Goal: Task Accomplishment & Management: Manage account settings

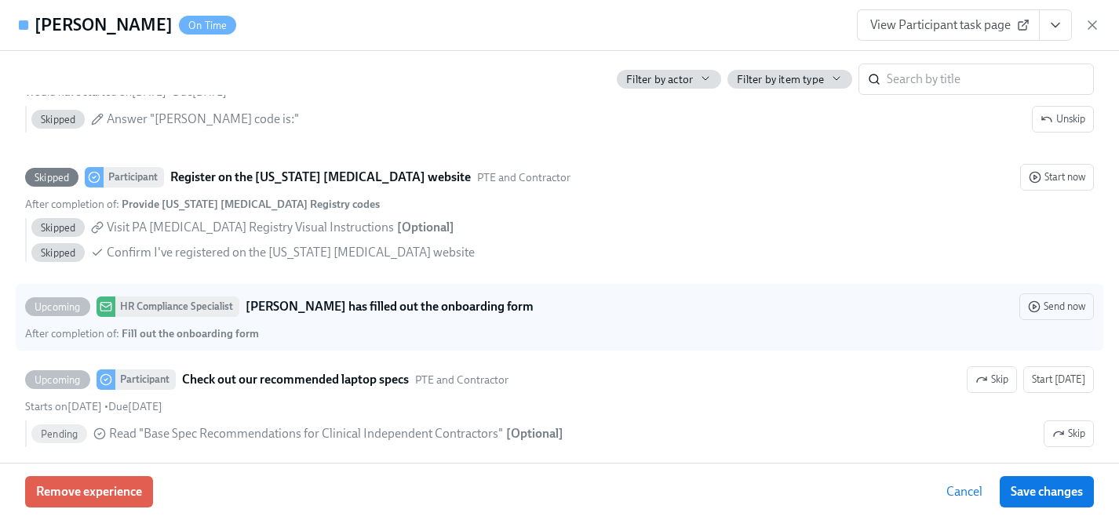
scroll to position [3130, 0]
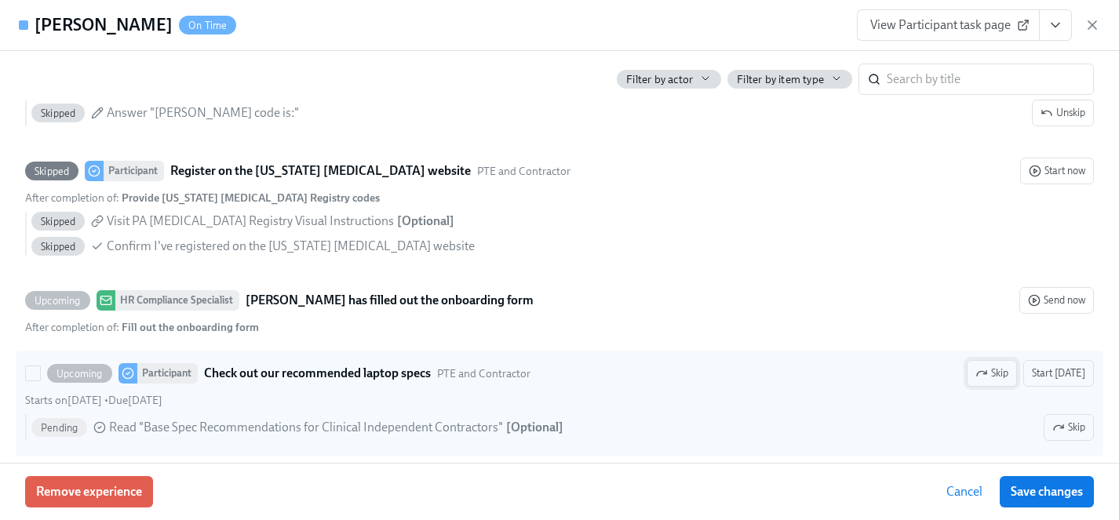
click at [997, 377] on span "Skip" at bounding box center [991, 374] width 33 height 16
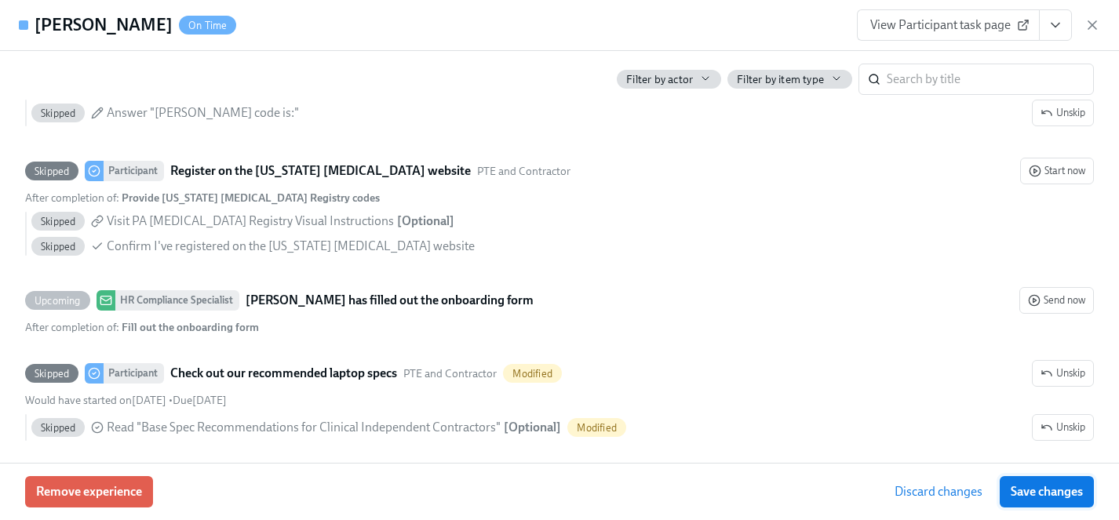
click at [1056, 493] on span "Save changes" at bounding box center [1047, 492] width 72 height 16
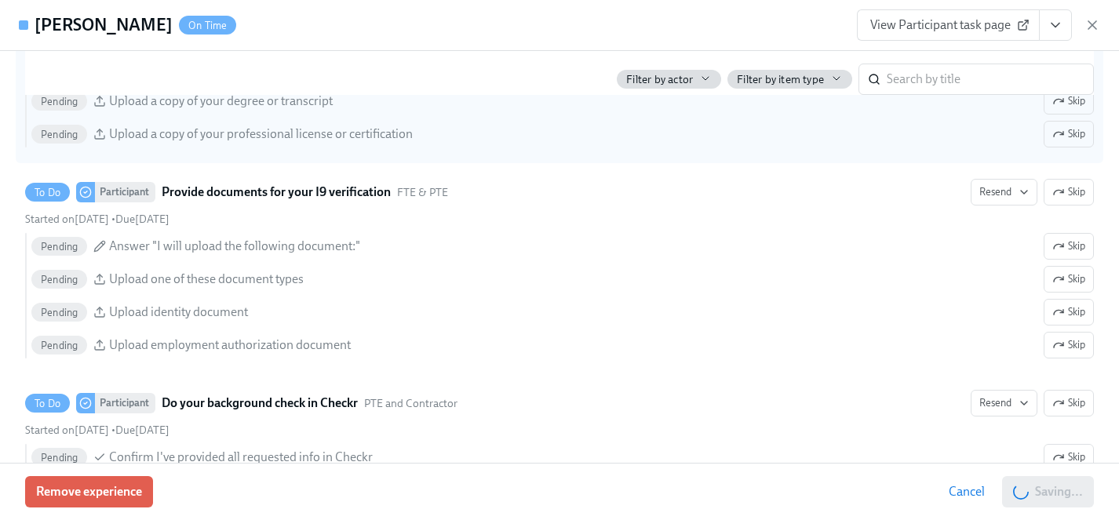
scroll to position [1960, 0]
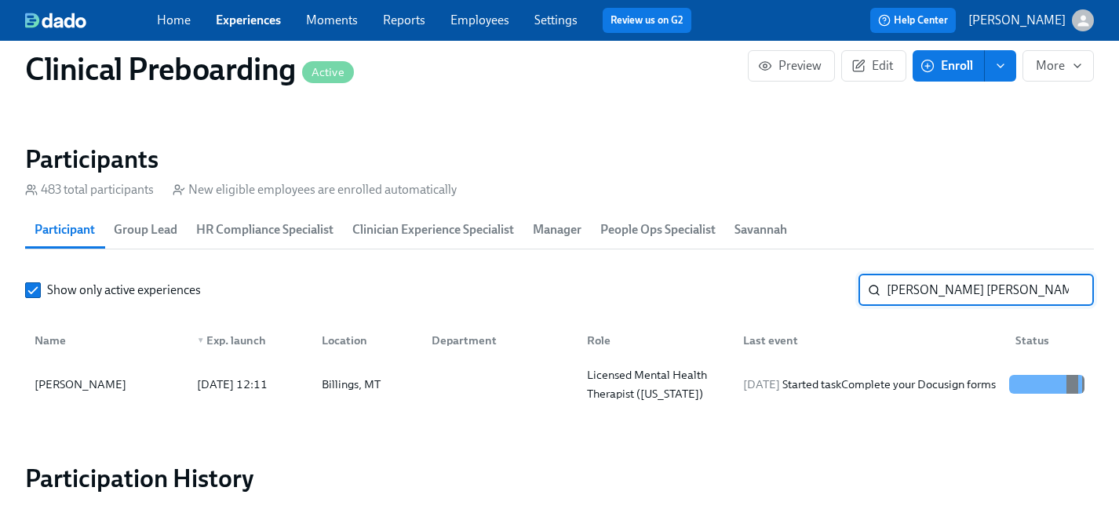
drag, startPoint x: 989, startPoint y: 288, endPoint x: 818, endPoint y: 291, distance: 171.1
click at [818, 291] on div "Show only active experiences [PERSON_NAME] [PERSON_NAME] ​" at bounding box center [559, 290] width 1069 height 31
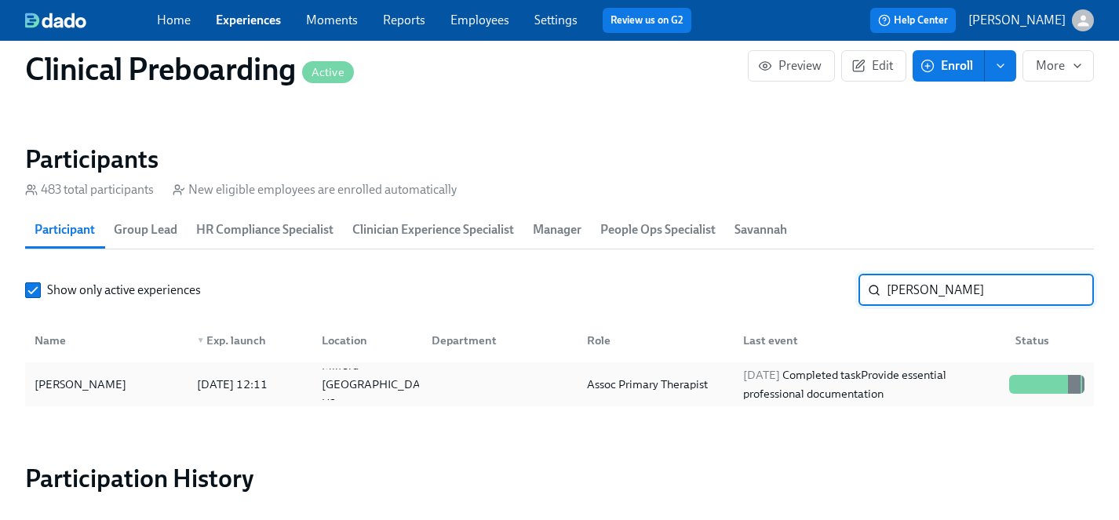
type input "[PERSON_NAME]"
click at [80, 387] on div "[PERSON_NAME]" at bounding box center [80, 384] width 104 height 19
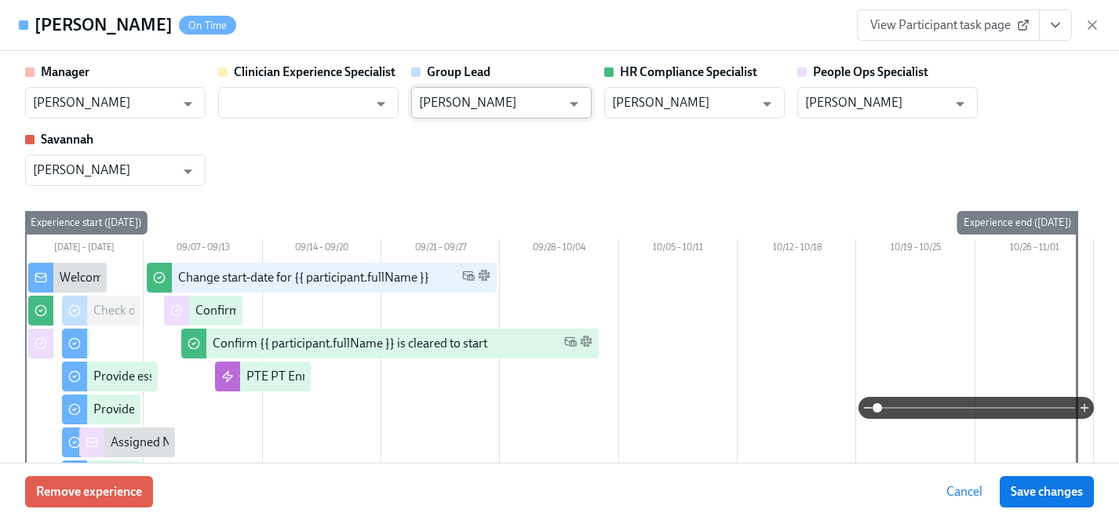
click at [483, 111] on input "[PERSON_NAME]" at bounding box center [490, 102] width 142 height 31
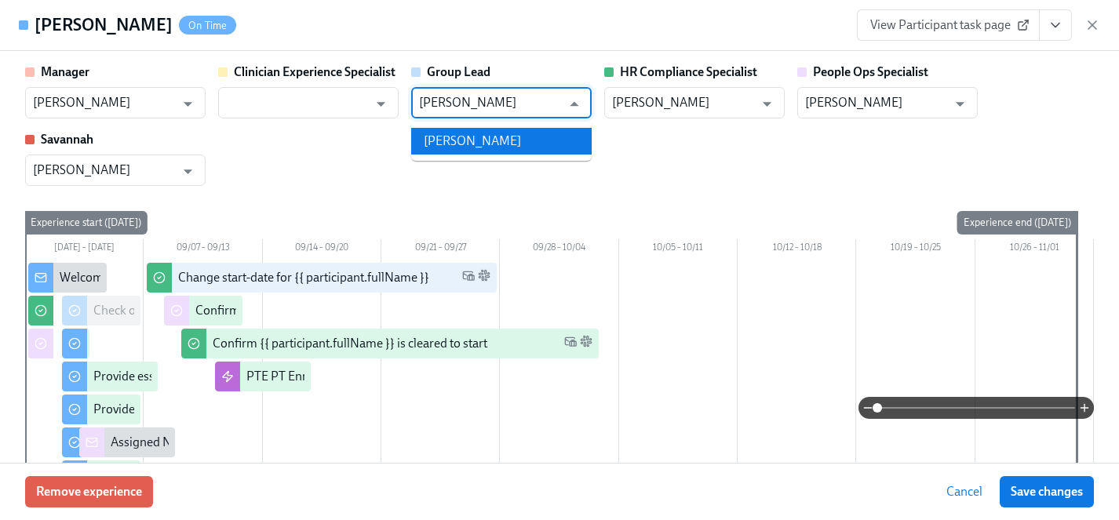
click at [473, 151] on li "[PERSON_NAME]" at bounding box center [501, 141] width 180 height 27
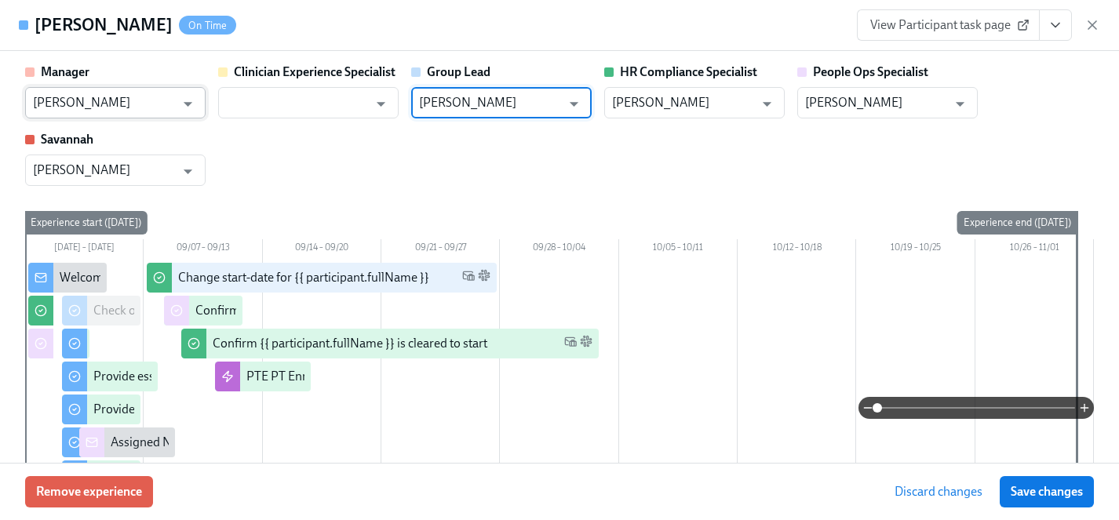
type input "[PERSON_NAME]"
click at [122, 97] on input "[PERSON_NAME]" at bounding box center [104, 102] width 142 height 31
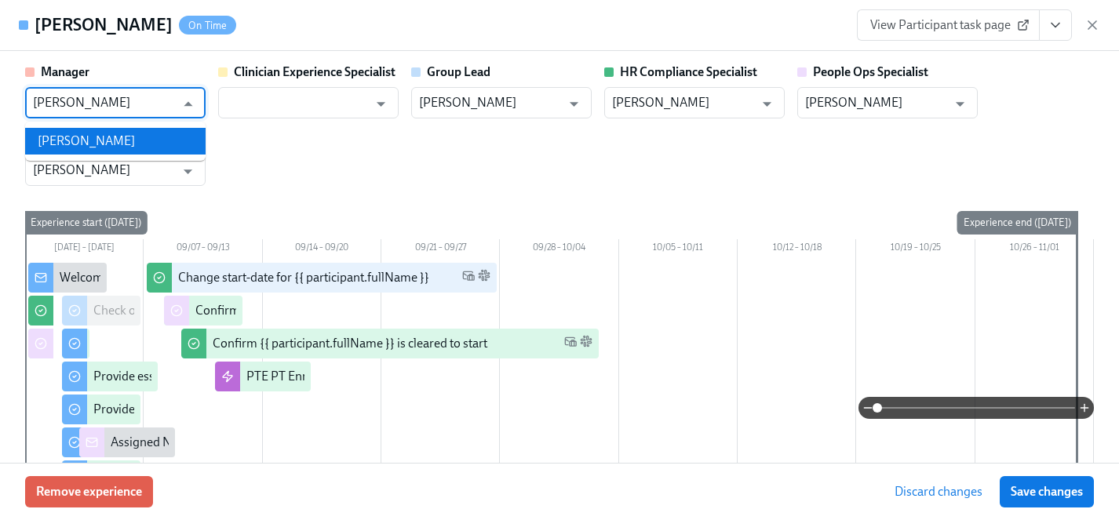
click at [110, 147] on li "[PERSON_NAME]" at bounding box center [115, 141] width 180 height 27
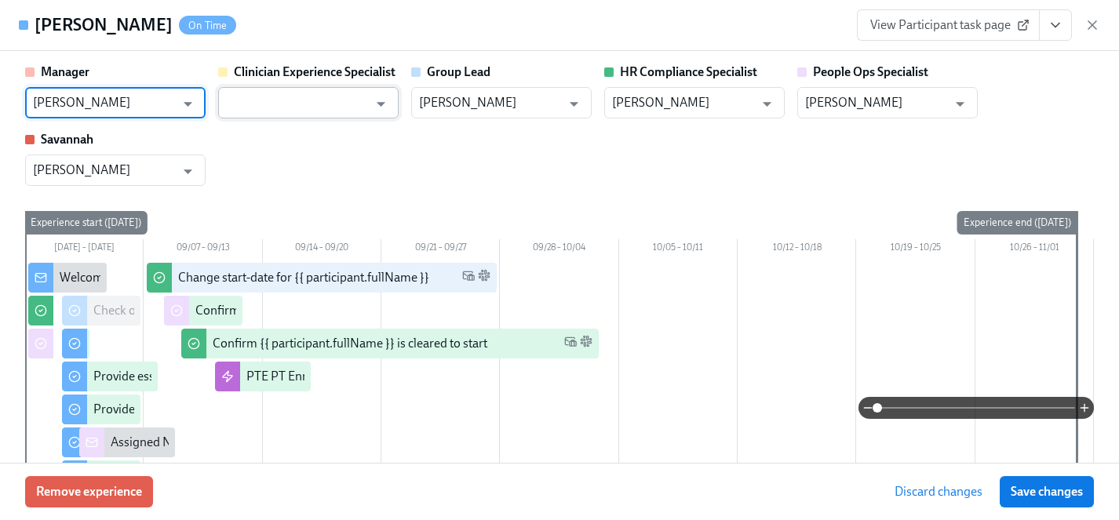
type input "[PERSON_NAME]"
click at [291, 111] on input "text" at bounding box center [297, 102] width 142 height 31
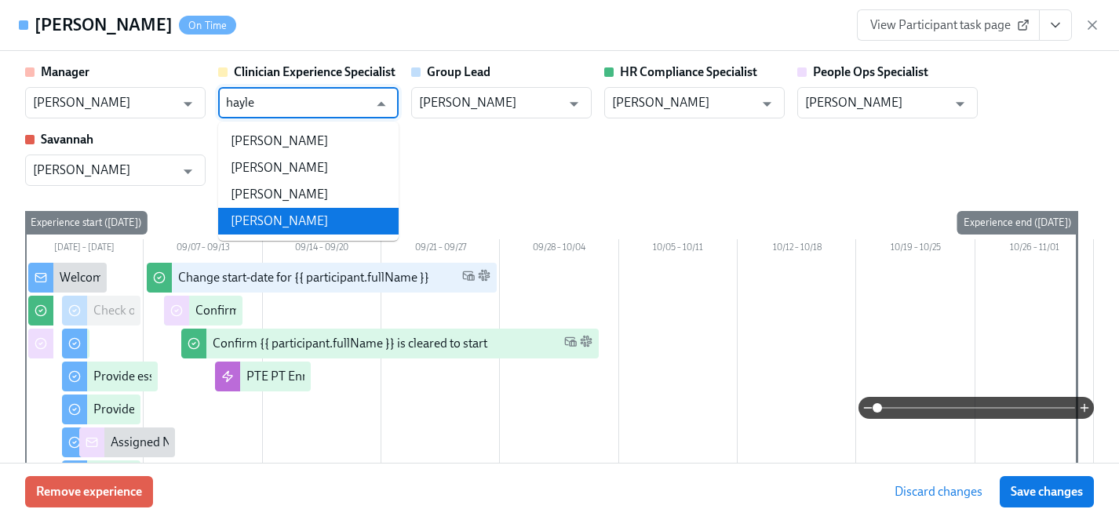
click at [308, 220] on li "[PERSON_NAME]" at bounding box center [308, 221] width 180 height 27
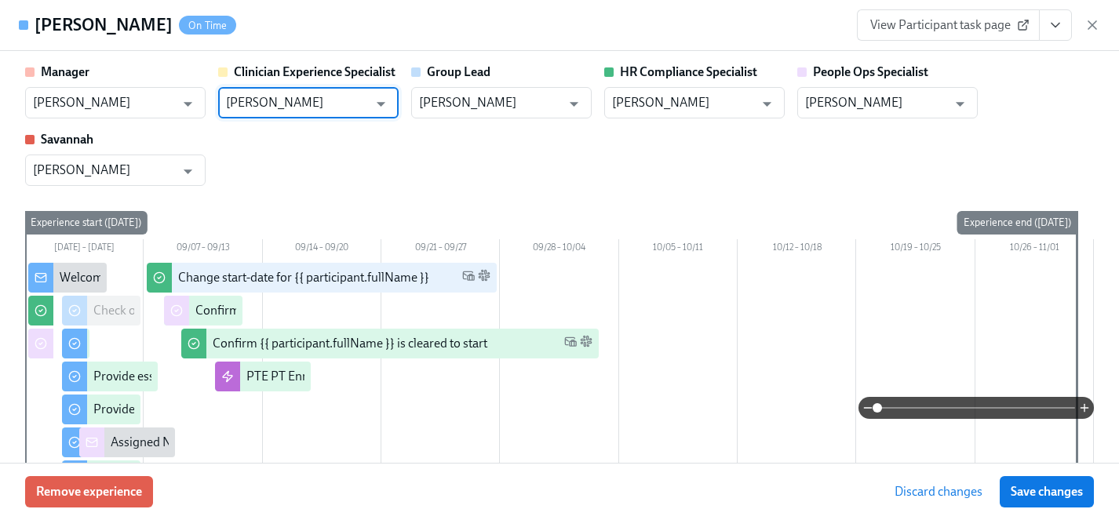
type input "[PERSON_NAME]"
click at [606, 165] on div "Manager [PERSON_NAME] ​ Clinician Experience Specialist [PERSON_NAME] ​ Group L…" at bounding box center [559, 125] width 1069 height 122
click at [1034, 484] on span "Save changes" at bounding box center [1047, 492] width 72 height 16
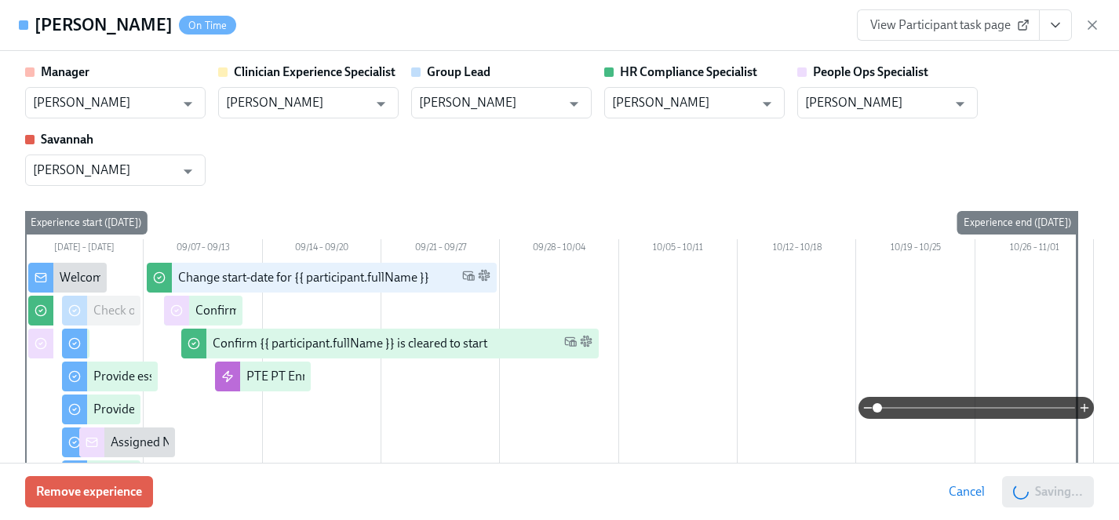
type input "[PERSON_NAME]"
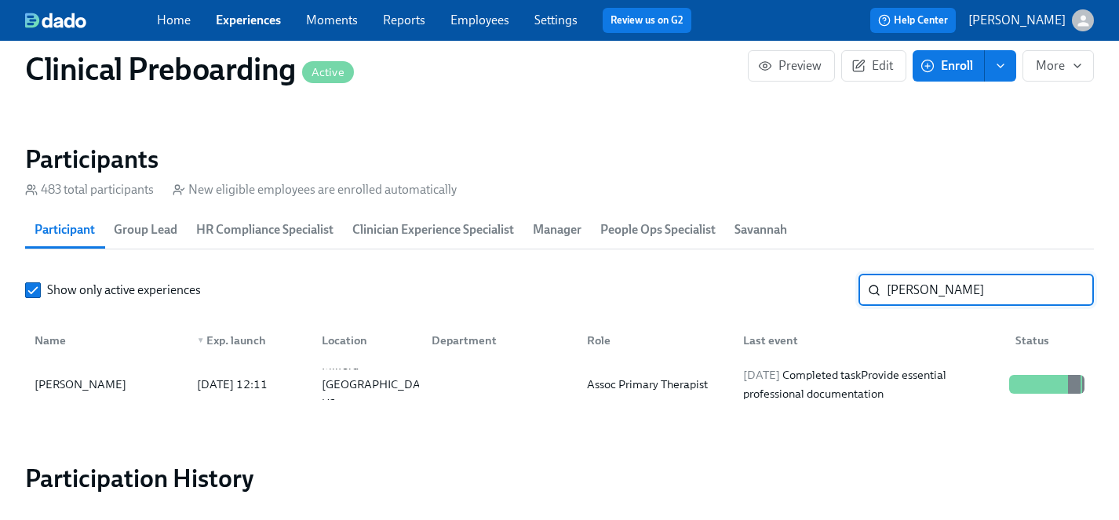
drag, startPoint x: 947, startPoint y: 296, endPoint x: 738, endPoint y: 266, distance: 210.9
click at [738, 266] on section "Participants 483 total participants New eligible employees are enrolled automat…" at bounding box center [559, 278] width 1069 height 269
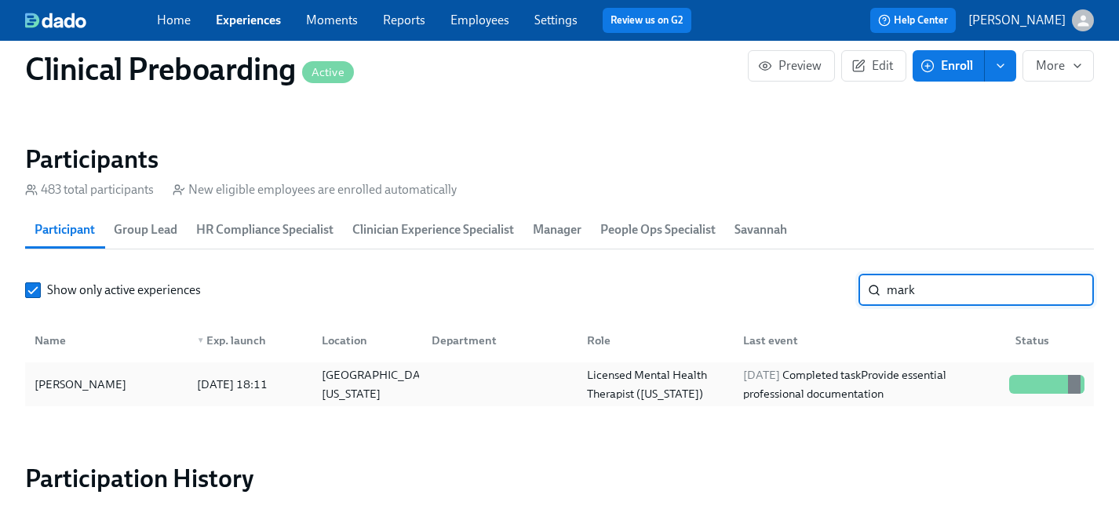
type input "mark"
click at [67, 390] on div "[PERSON_NAME]" at bounding box center [80, 384] width 104 height 19
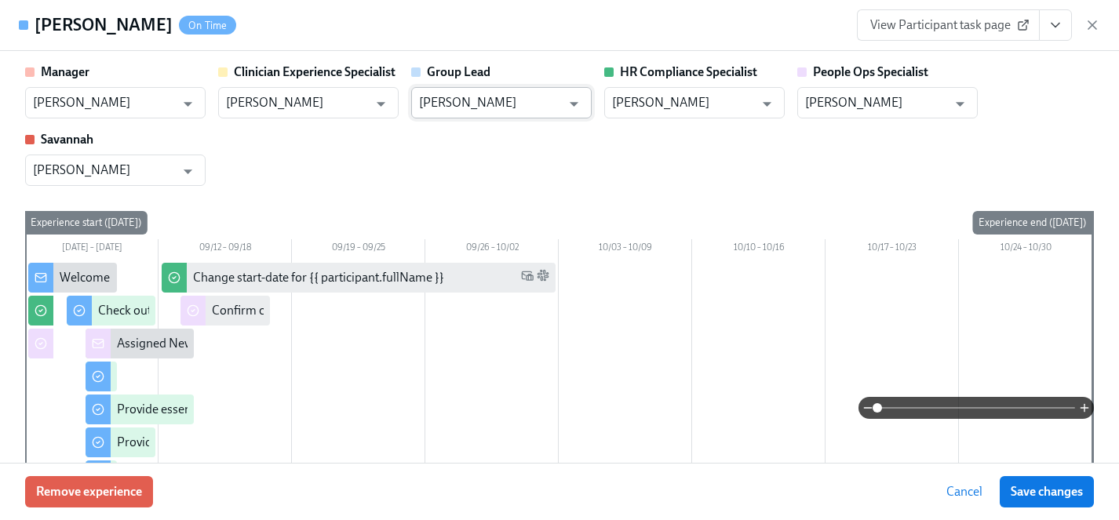
click at [495, 105] on input "[PERSON_NAME]" at bounding box center [490, 102] width 142 height 31
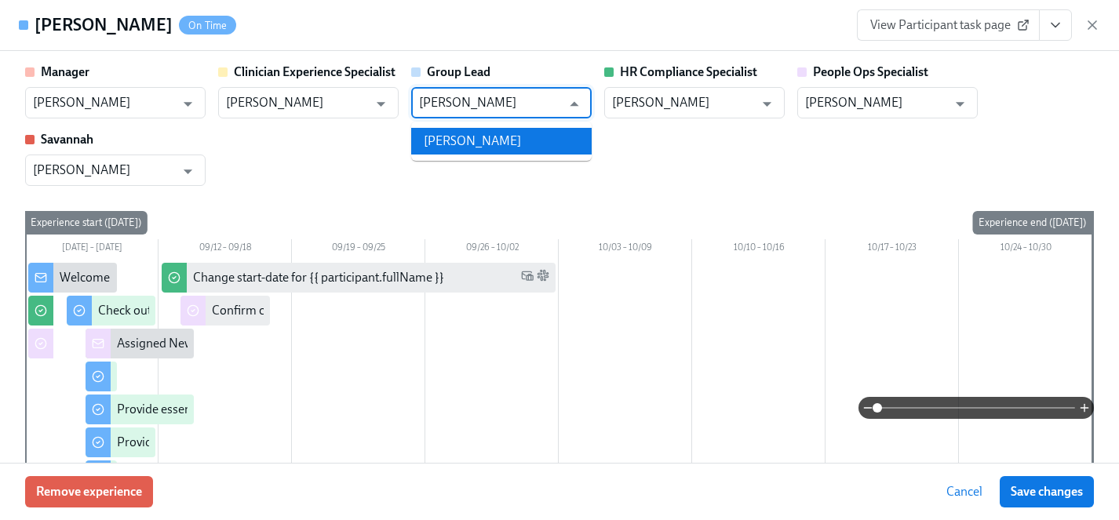
click at [486, 144] on li "[PERSON_NAME]" at bounding box center [501, 141] width 180 height 27
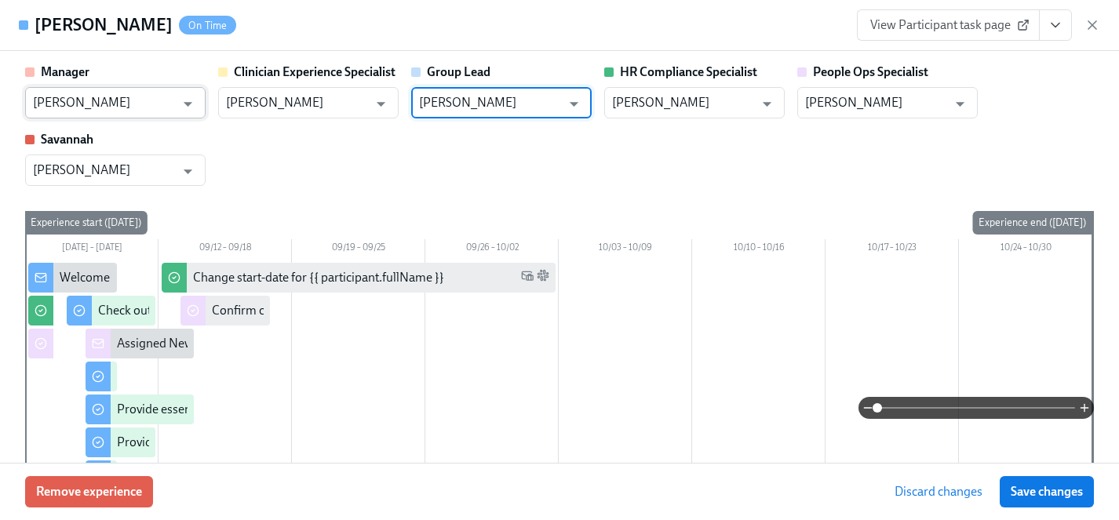
type input "[PERSON_NAME]"
click at [122, 104] on input "[PERSON_NAME]" at bounding box center [104, 102] width 142 height 31
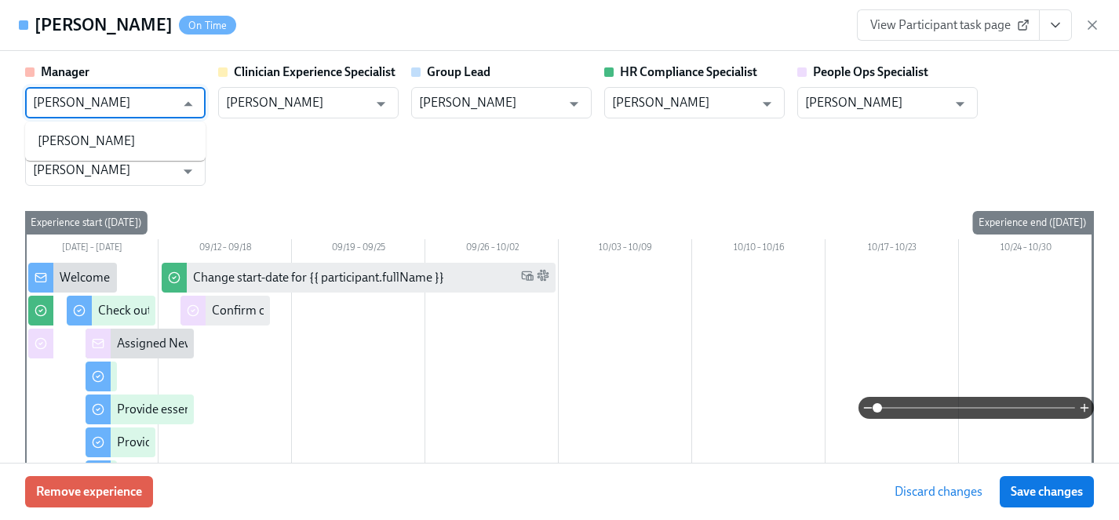
click at [126, 146] on li "[PERSON_NAME]" at bounding box center [115, 141] width 180 height 27
type input "[PERSON_NAME]"
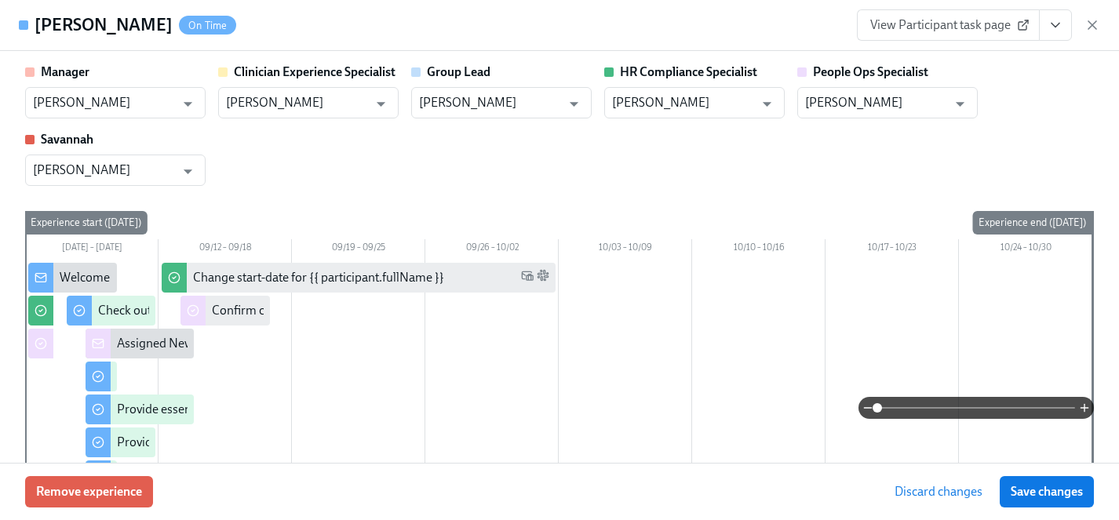
click at [82, 139] on strong "Savannah" at bounding box center [67, 139] width 53 height 15
click at [478, 96] on input "[PERSON_NAME]" at bounding box center [490, 102] width 142 height 31
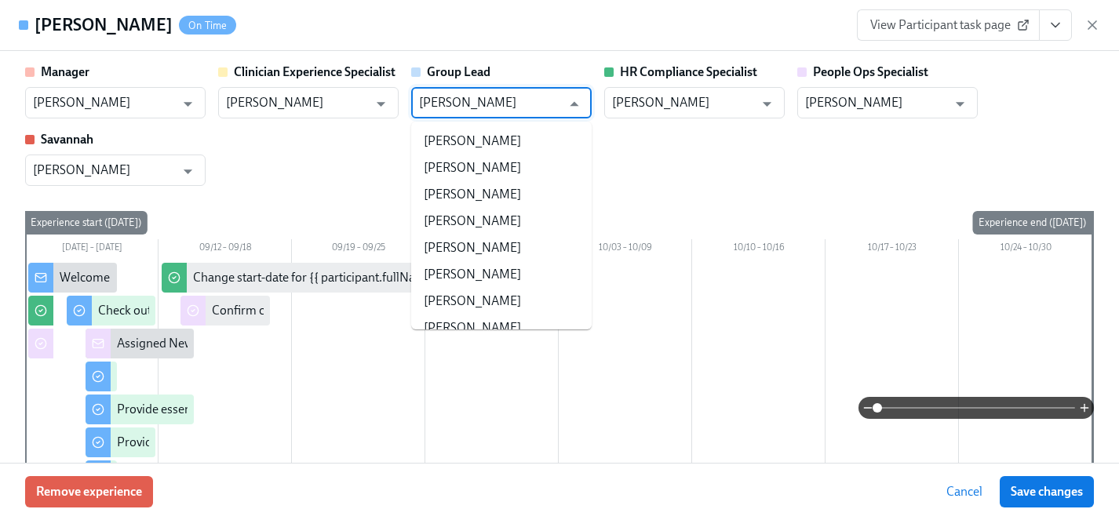
type input "[PERSON_NAME]"
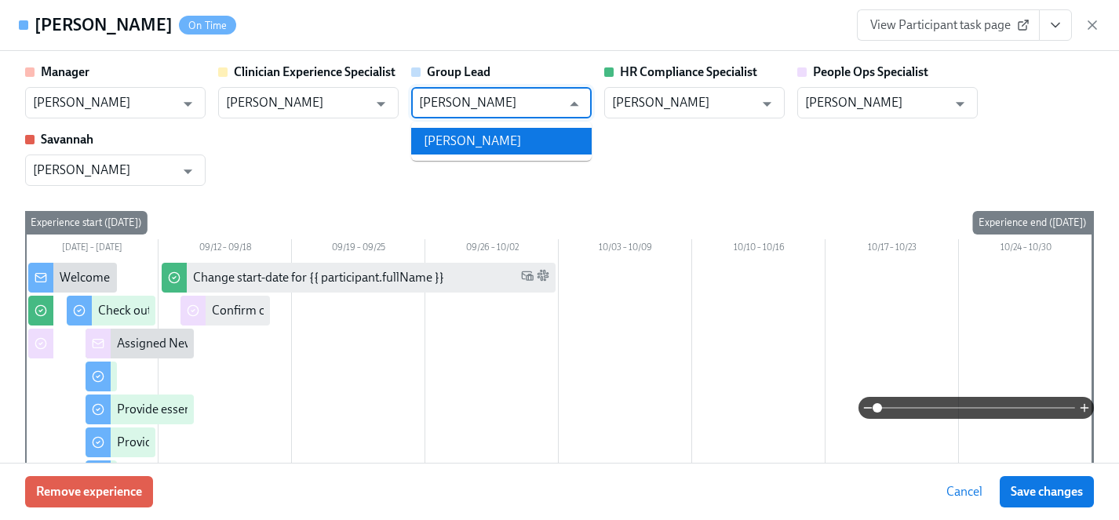
click at [483, 146] on li "[PERSON_NAME]" at bounding box center [501, 141] width 180 height 27
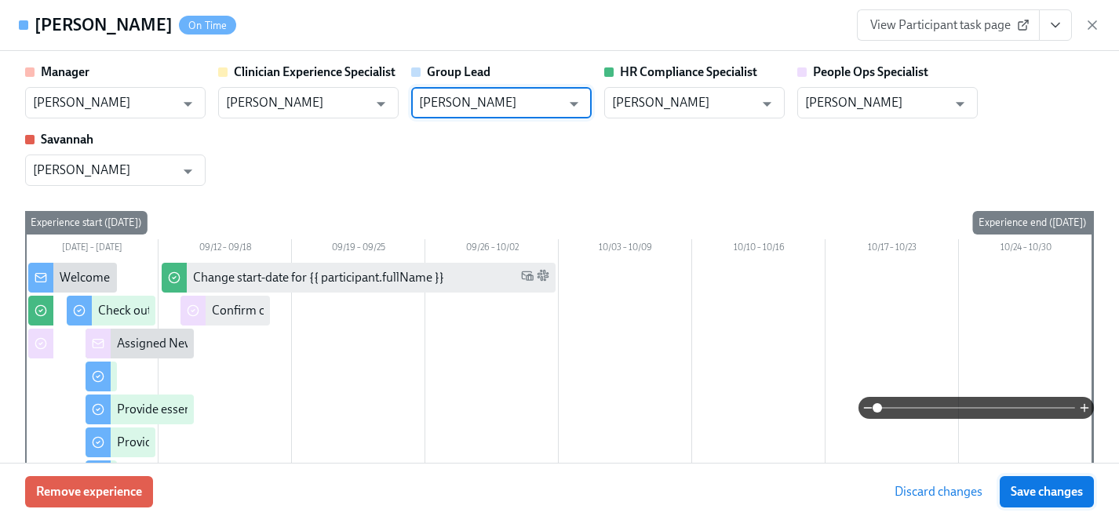
type input "[PERSON_NAME]"
click at [1045, 494] on span "Save changes" at bounding box center [1047, 492] width 72 height 16
type input "[PERSON_NAME]"
click at [93, 106] on input "[PERSON_NAME]" at bounding box center [104, 102] width 142 height 31
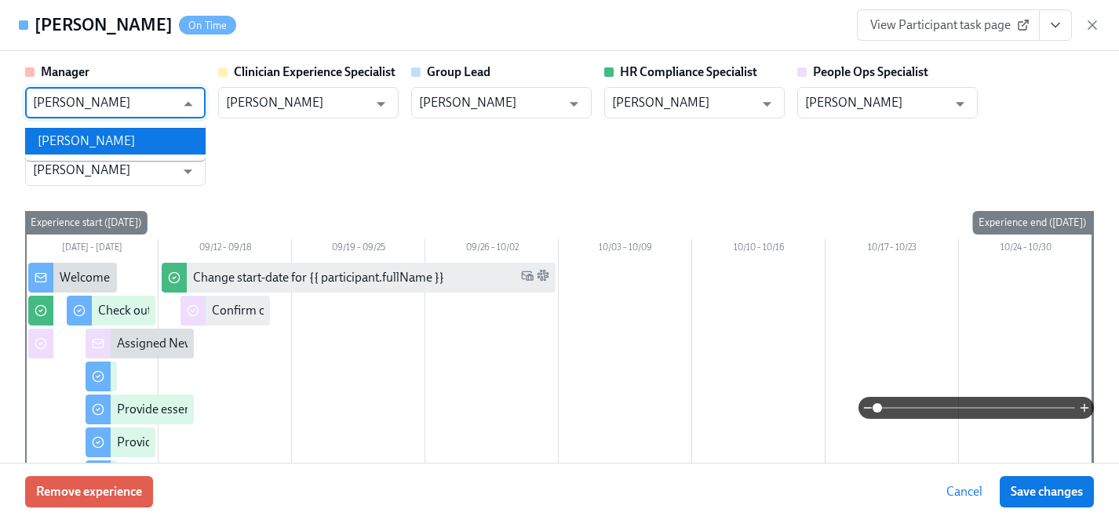
click at [100, 147] on li "[PERSON_NAME]" at bounding box center [115, 141] width 180 height 27
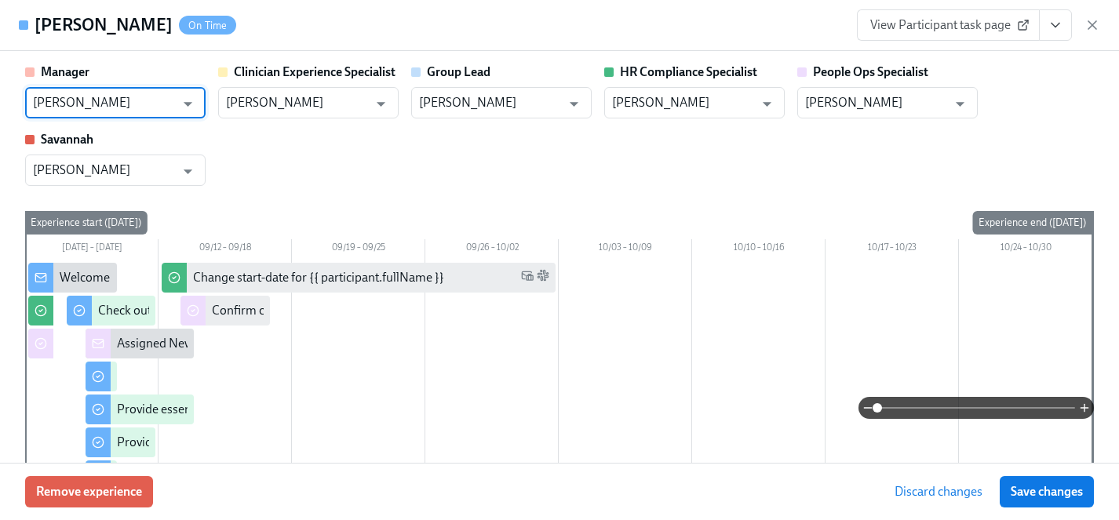
type input "[PERSON_NAME]"
click at [497, 197] on div "Manager [PERSON_NAME] ​ Clinician Experience Specialist [PERSON_NAME] ​ Group L…" at bounding box center [559, 407] width 1069 height 686
click at [1054, 491] on span "Save changes" at bounding box center [1047, 492] width 72 height 16
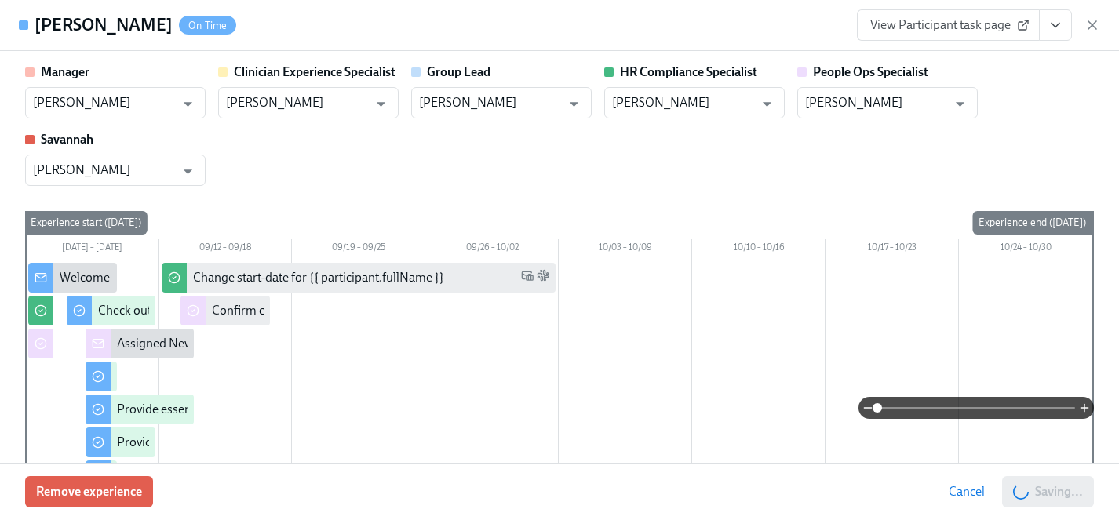
type input "[PERSON_NAME]"
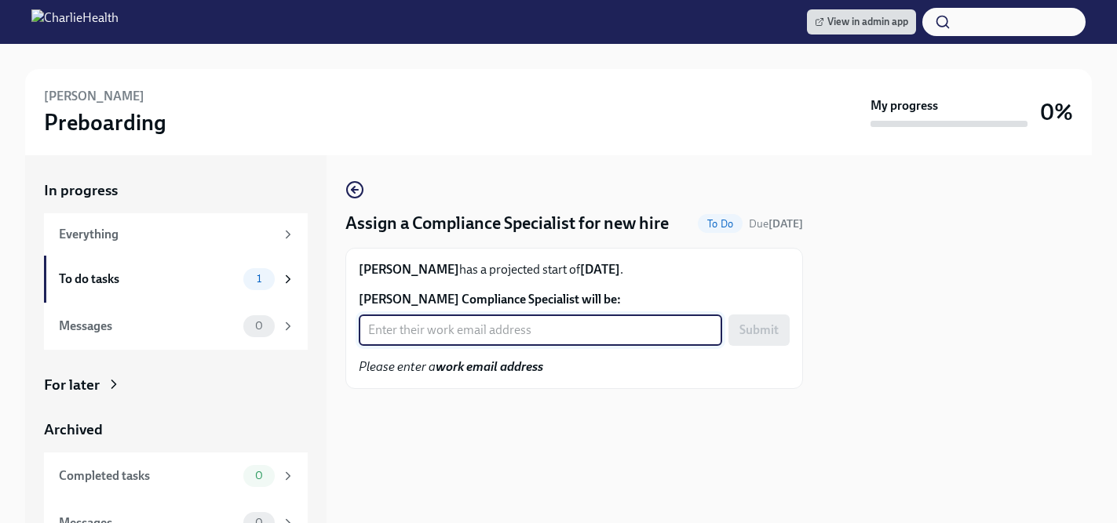
click at [527, 328] on input "[PERSON_NAME] Compliance Specialist will be:" at bounding box center [540, 330] width 363 height 31
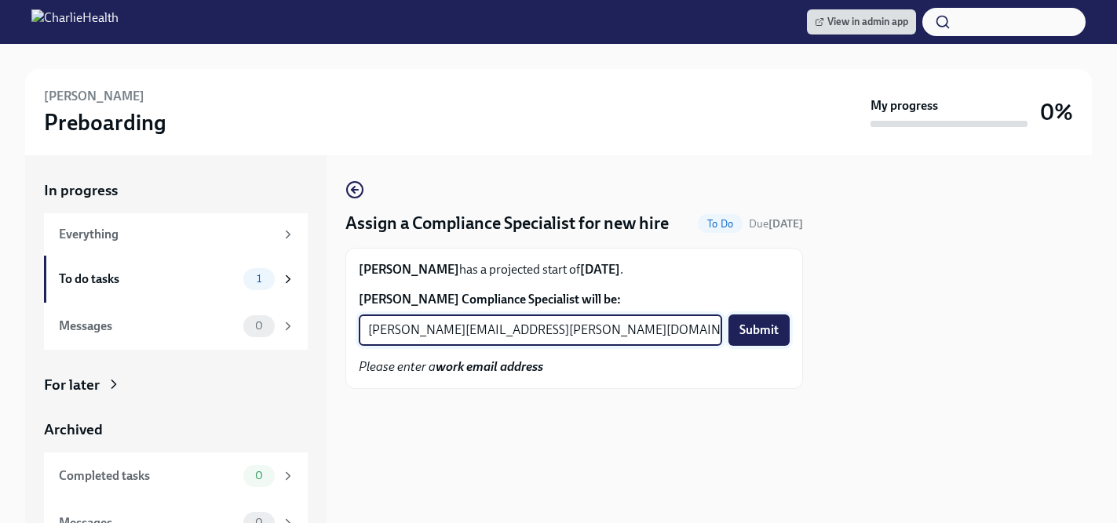
type input "[PERSON_NAME][EMAIL_ADDRESS][PERSON_NAME][DOMAIN_NAME]"
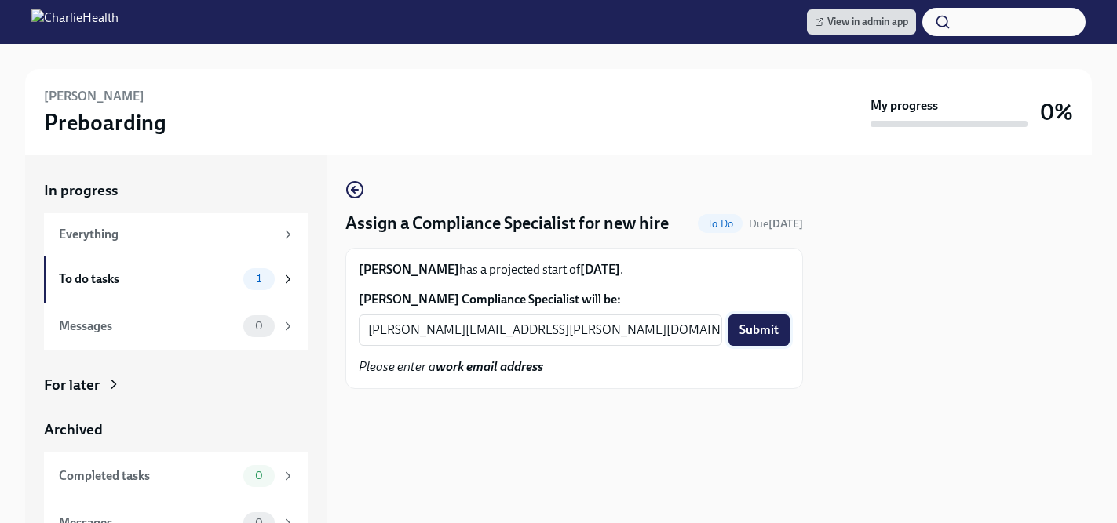
click at [758, 330] on span "Submit" at bounding box center [758, 331] width 39 height 16
